Goal: Task Accomplishment & Management: Manage account settings

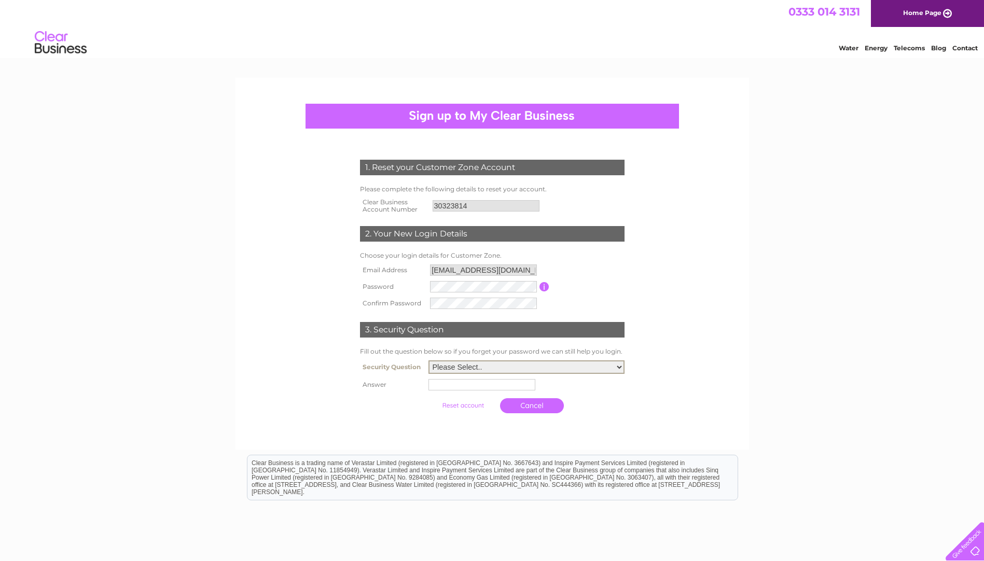
click at [465, 369] on select "Please Select.. In what town or city was your first job? In what town or city d…" at bounding box center [526, 367] width 196 height 13
select select "4"
click at [428, 361] on select "Please Select.. In what town or city was your first job? In what town or city d…" at bounding box center [526, 367] width 196 height 13
click at [463, 387] on input "text" at bounding box center [481, 384] width 107 height 11
type input "Lovens close"
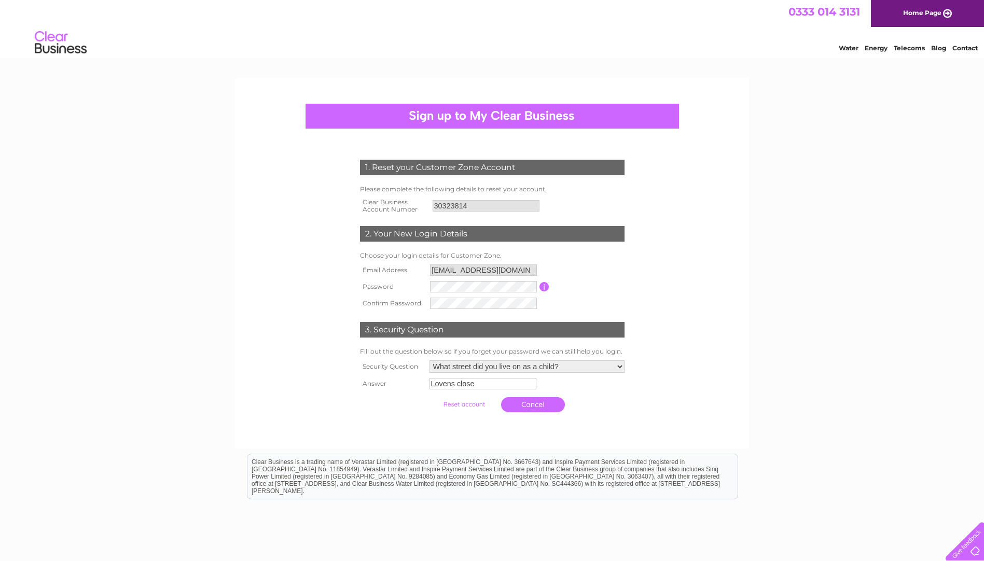
click at [520, 404] on link "Cancel" at bounding box center [533, 404] width 64 height 15
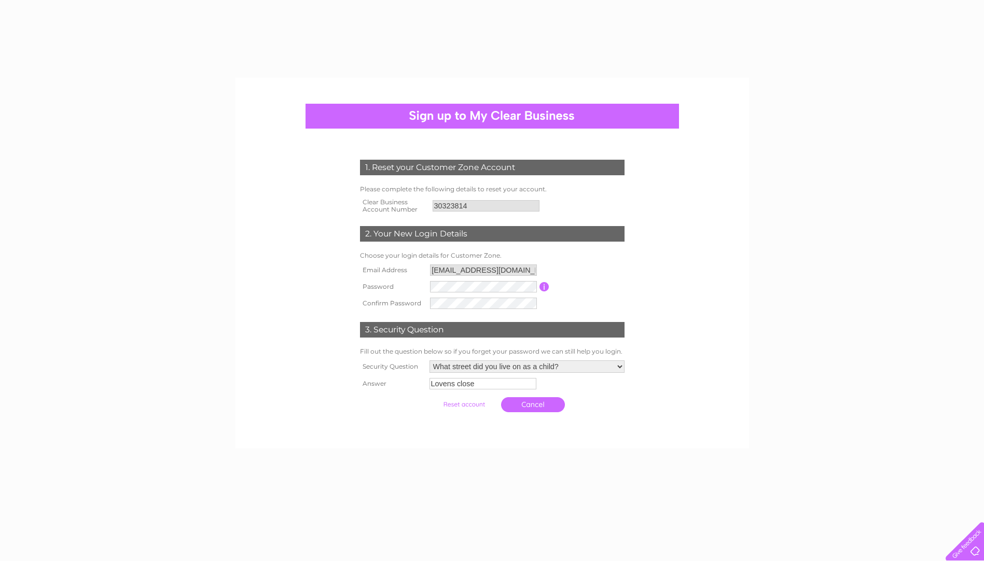
select select "4"
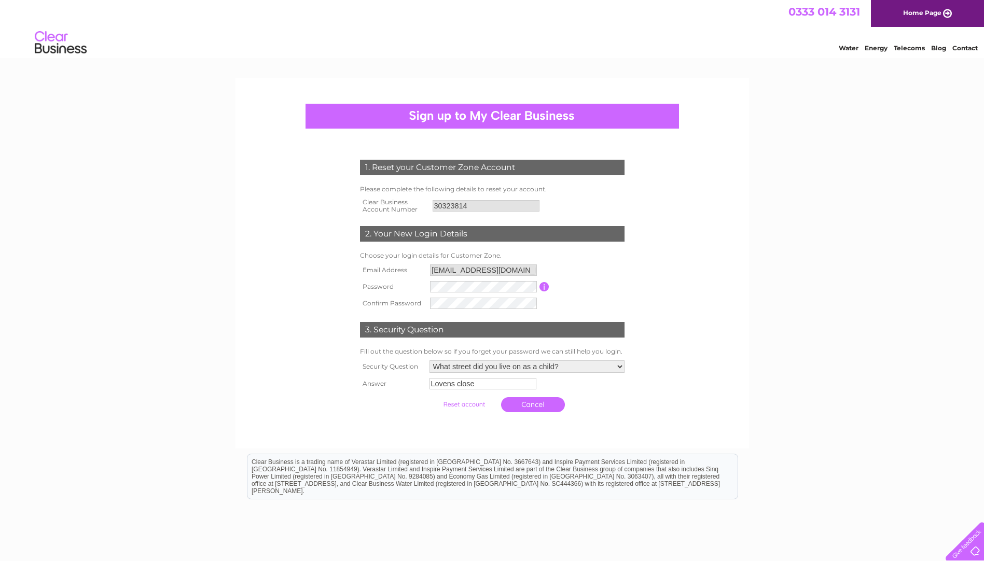
click at [449, 405] on input "submit" at bounding box center [464, 404] width 64 height 15
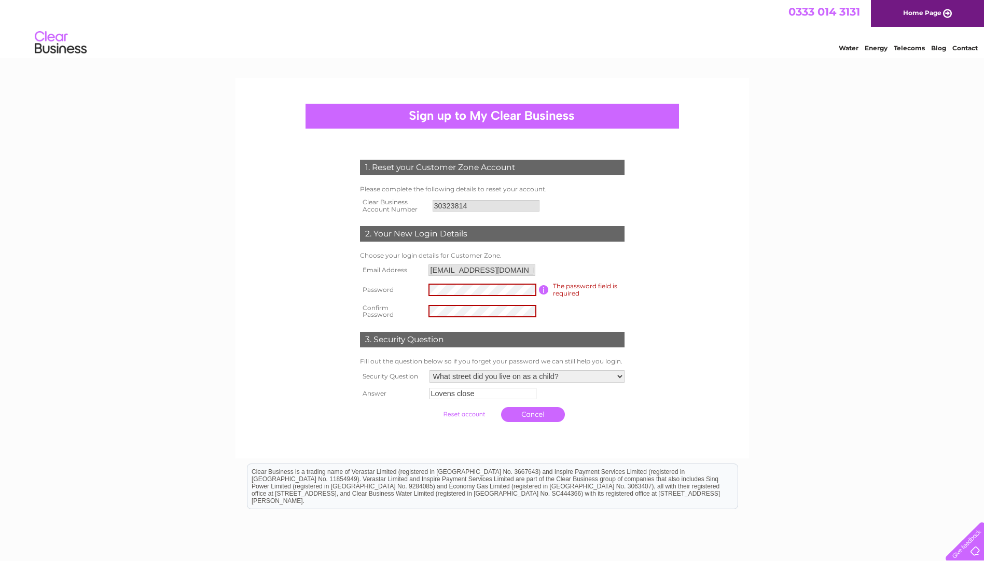
click at [311, 413] on form "1. Reset your Customer Zone Account Please complete the following details to re…" at bounding box center [492, 293] width 494 height 309
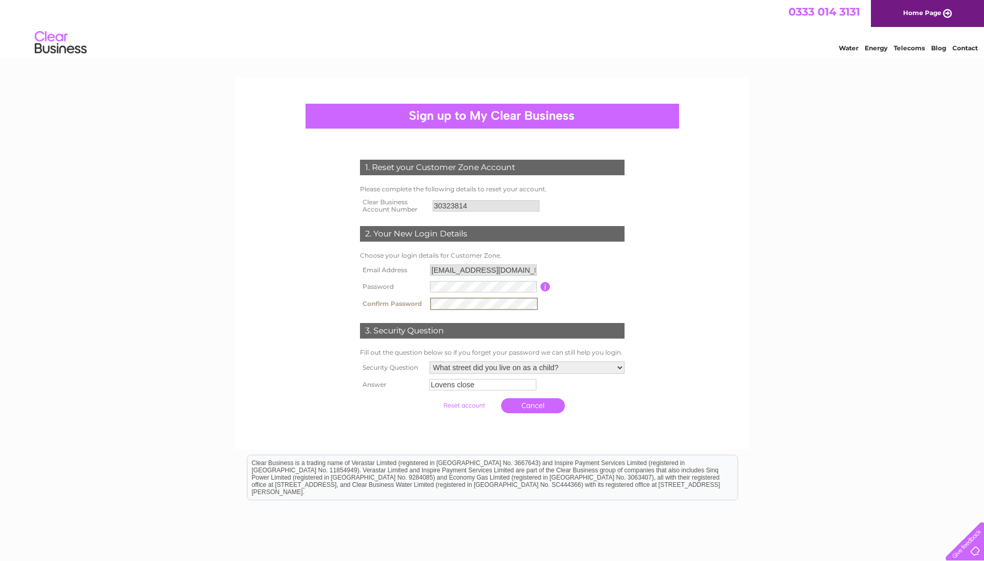
click at [461, 400] on input "submit" at bounding box center [464, 405] width 64 height 15
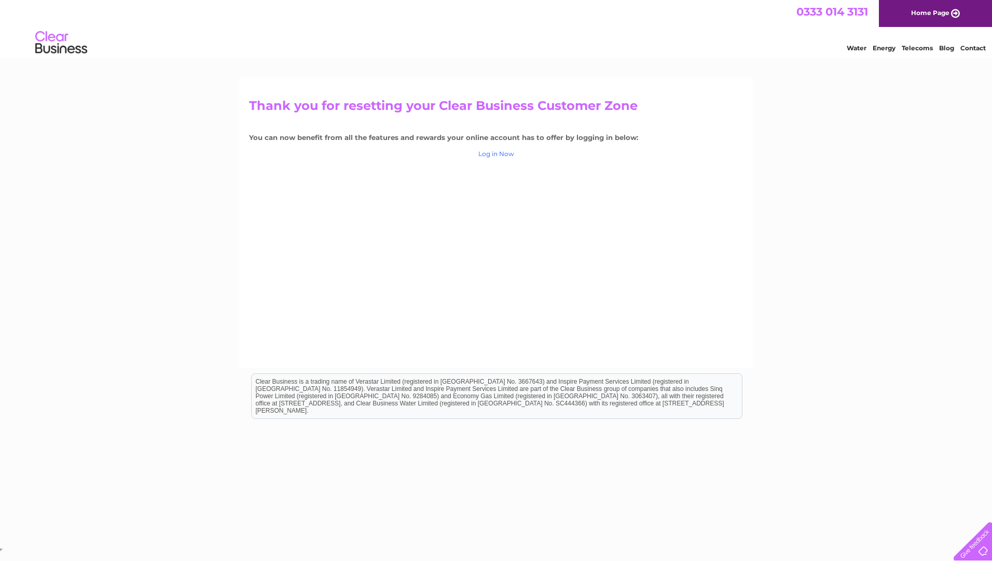
click at [500, 156] on link "Log in Now" at bounding box center [496, 154] width 36 height 8
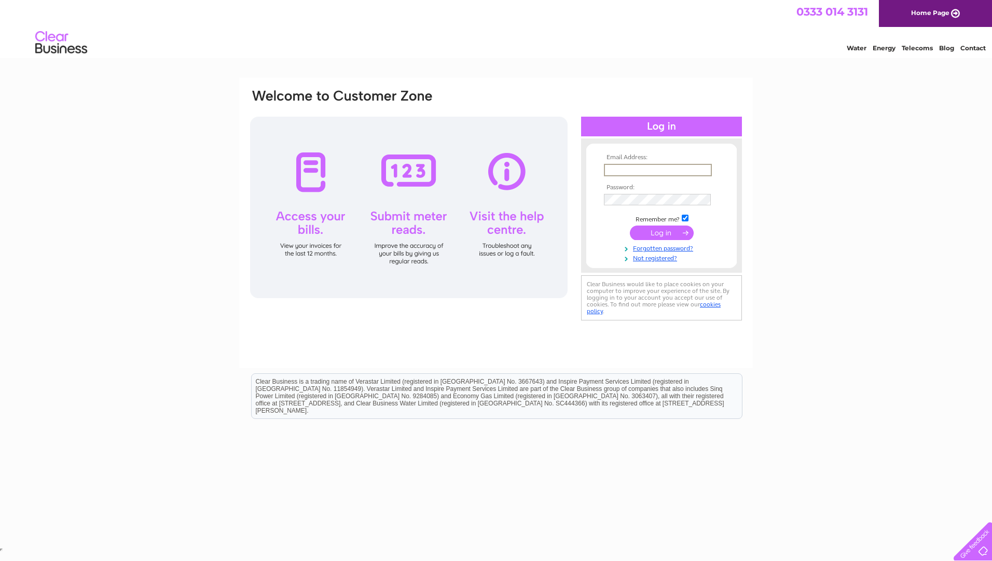
click at [626, 169] on input "text" at bounding box center [658, 170] width 108 height 12
type input "[EMAIL_ADDRESS][DOMAIN_NAME]"
click at [630, 226] on input "submit" at bounding box center [662, 233] width 64 height 15
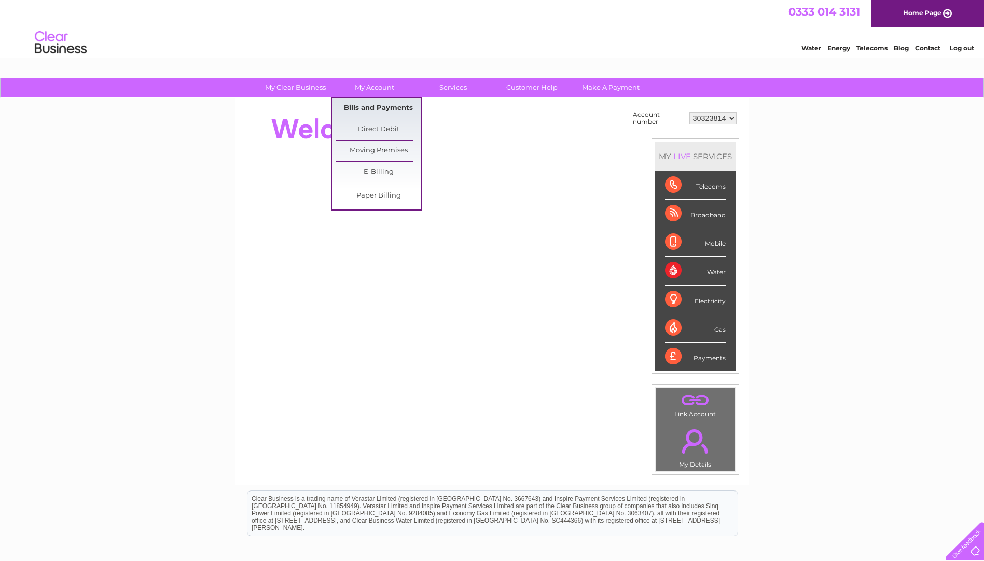
click at [364, 114] on link "Bills and Payments" at bounding box center [379, 108] width 86 height 21
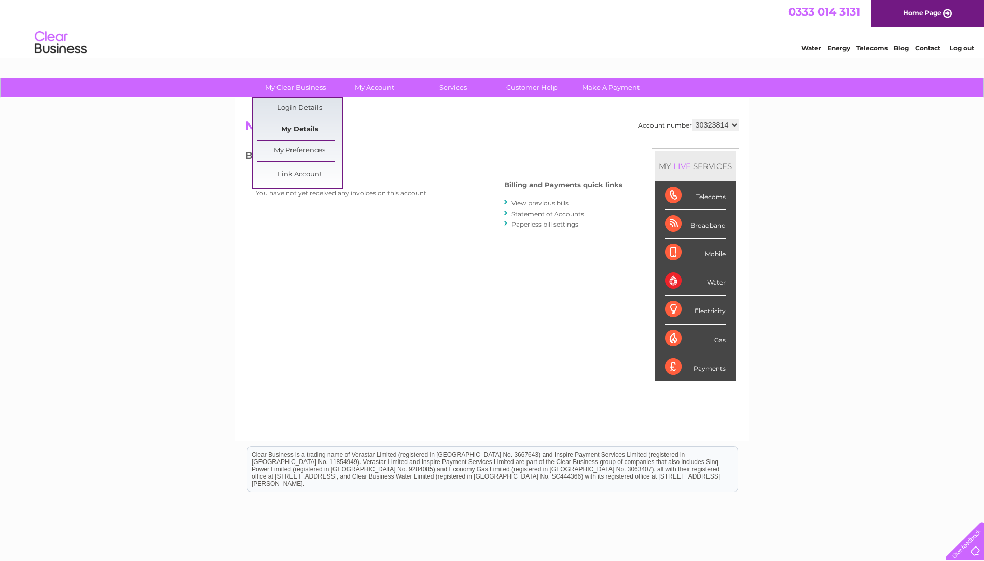
click at [294, 129] on link "My Details" at bounding box center [300, 129] width 86 height 21
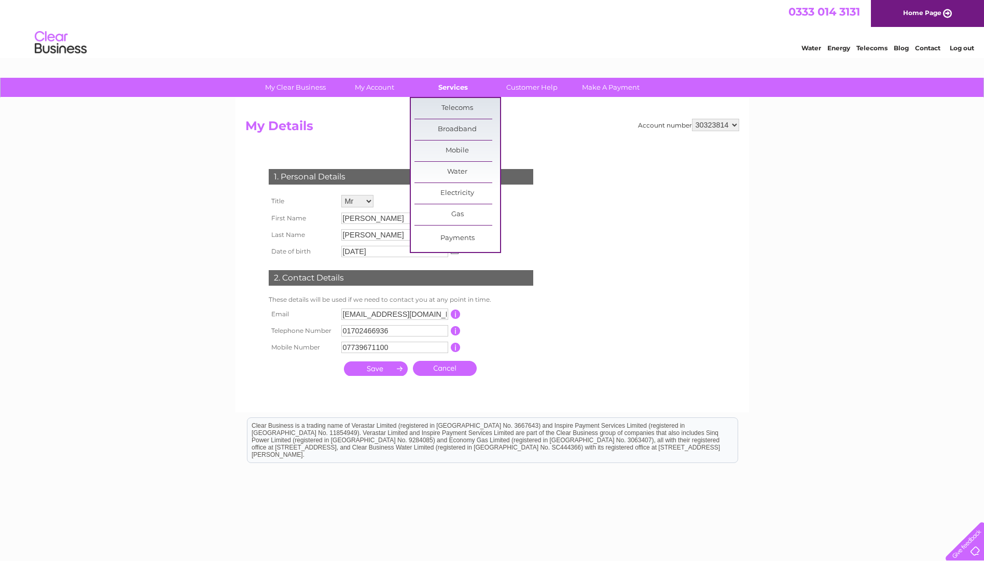
click at [449, 87] on link "Services" at bounding box center [453, 87] width 86 height 19
